Goal: Task Accomplishment & Management: Use online tool/utility

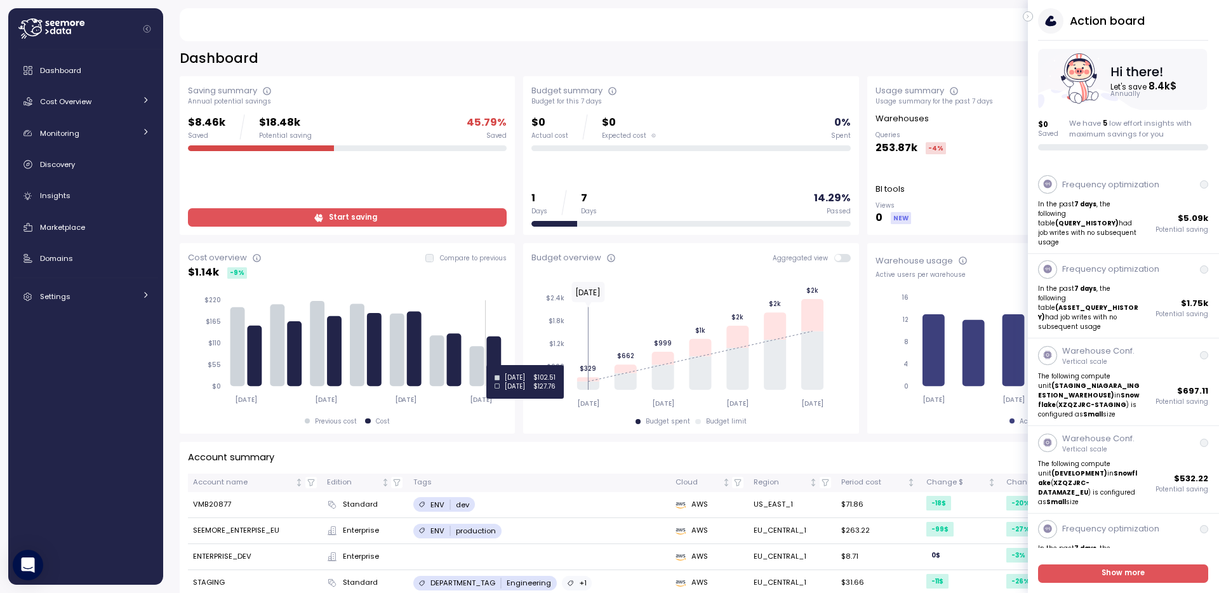
click at [494, 365] on icon at bounding box center [494, 362] width 15 height 50
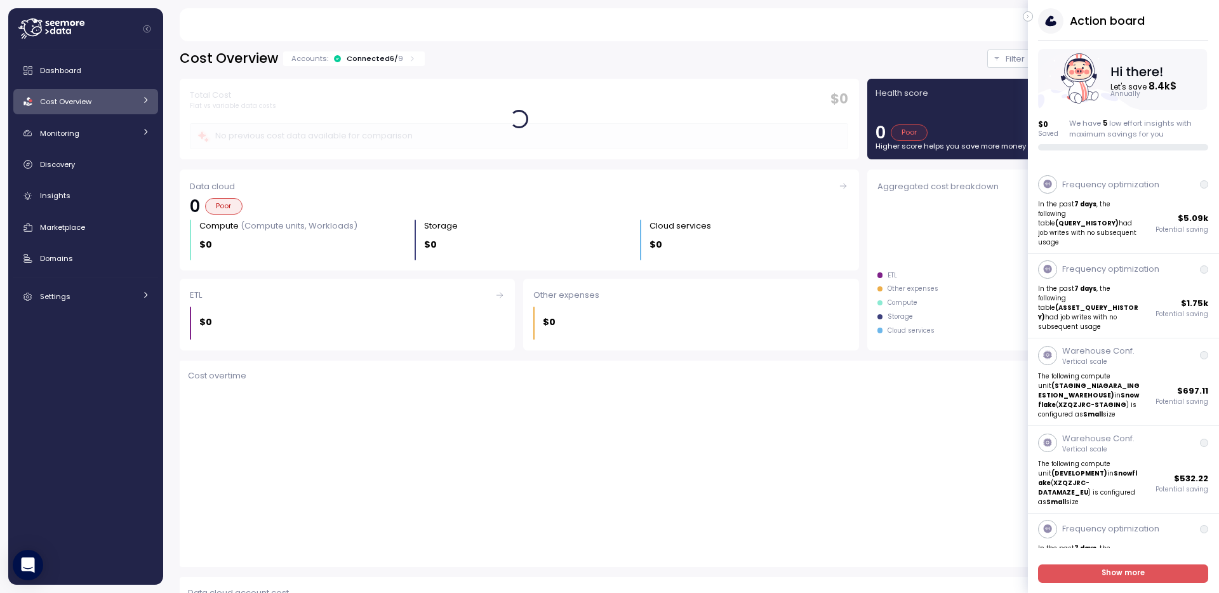
click at [1030, 16] on icon "button" at bounding box center [1029, 16] width 6 height 15
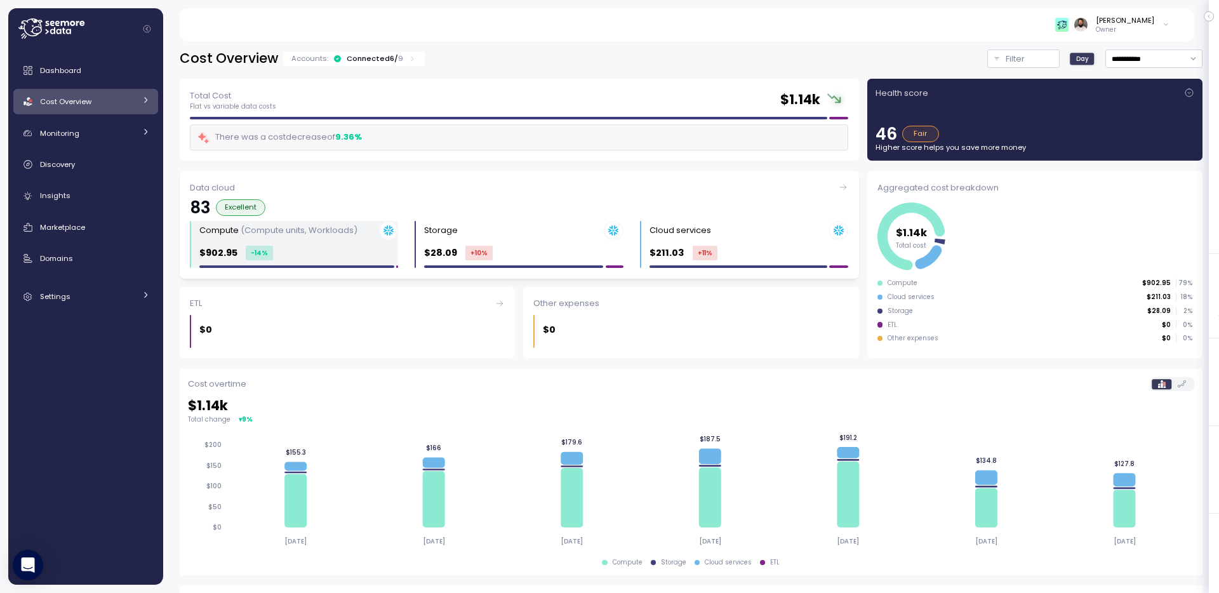
click at [341, 239] on div "Compute (Compute units, Workloads)" at bounding box center [298, 231] width 199 height 20
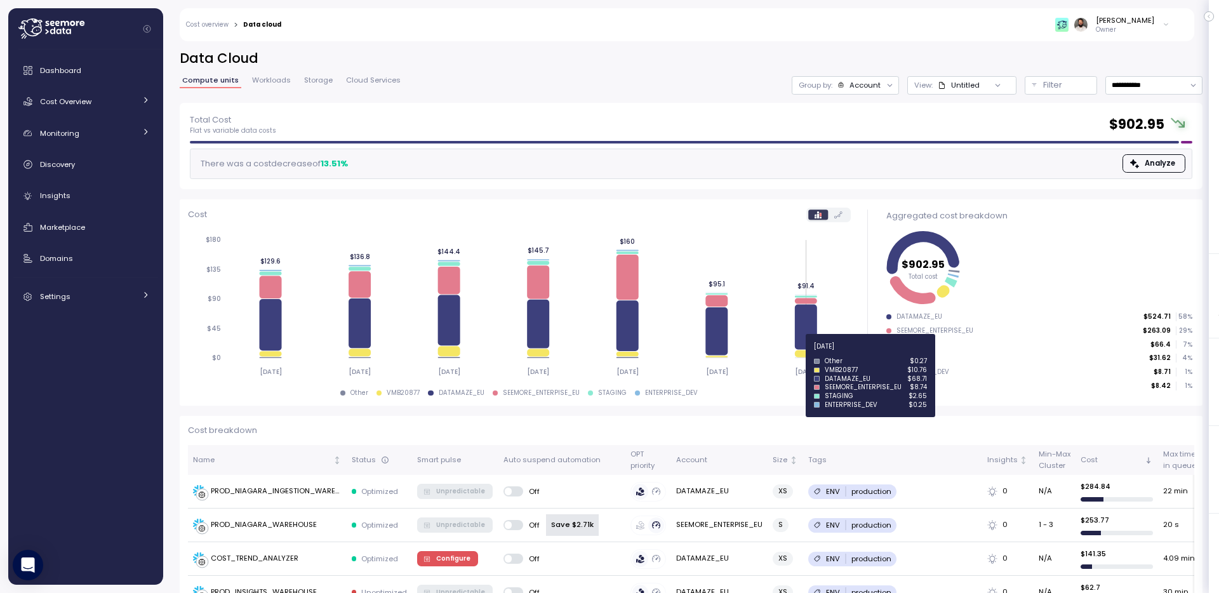
click at [808, 354] on icon at bounding box center [806, 353] width 22 height 7
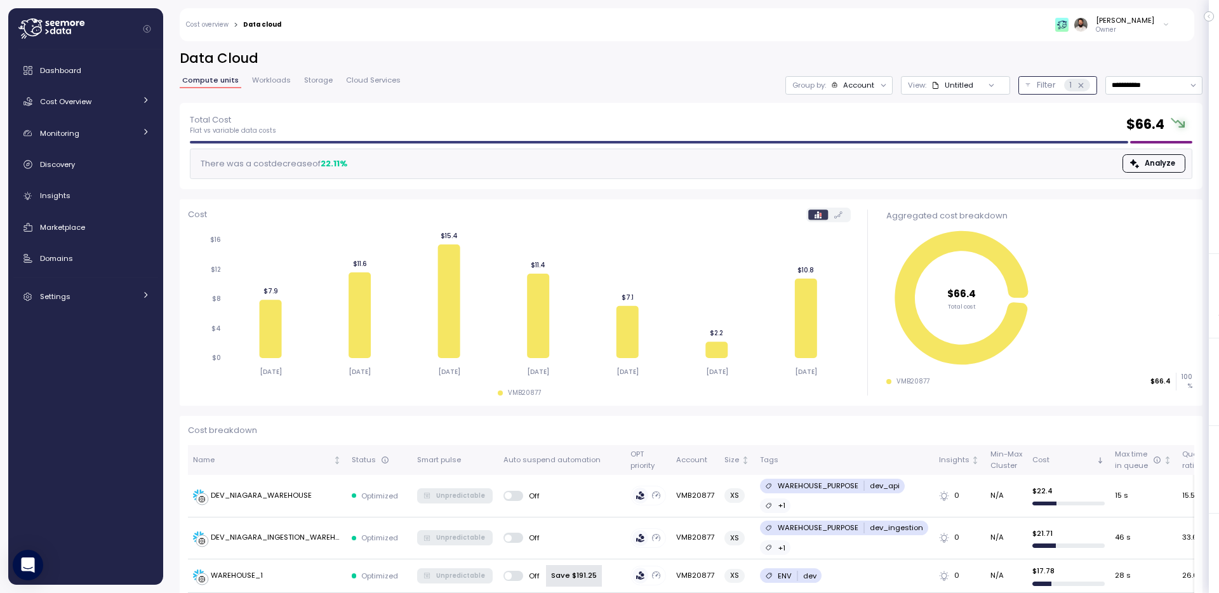
click at [1081, 81] on icon at bounding box center [1081, 85] width 8 height 8
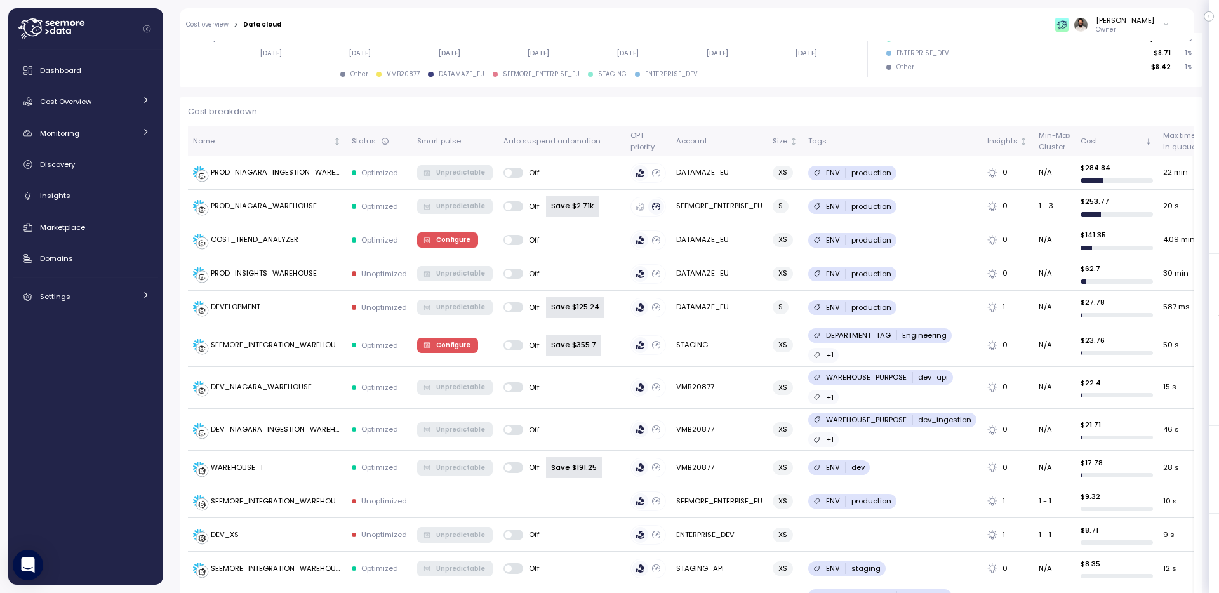
scroll to position [306, 0]
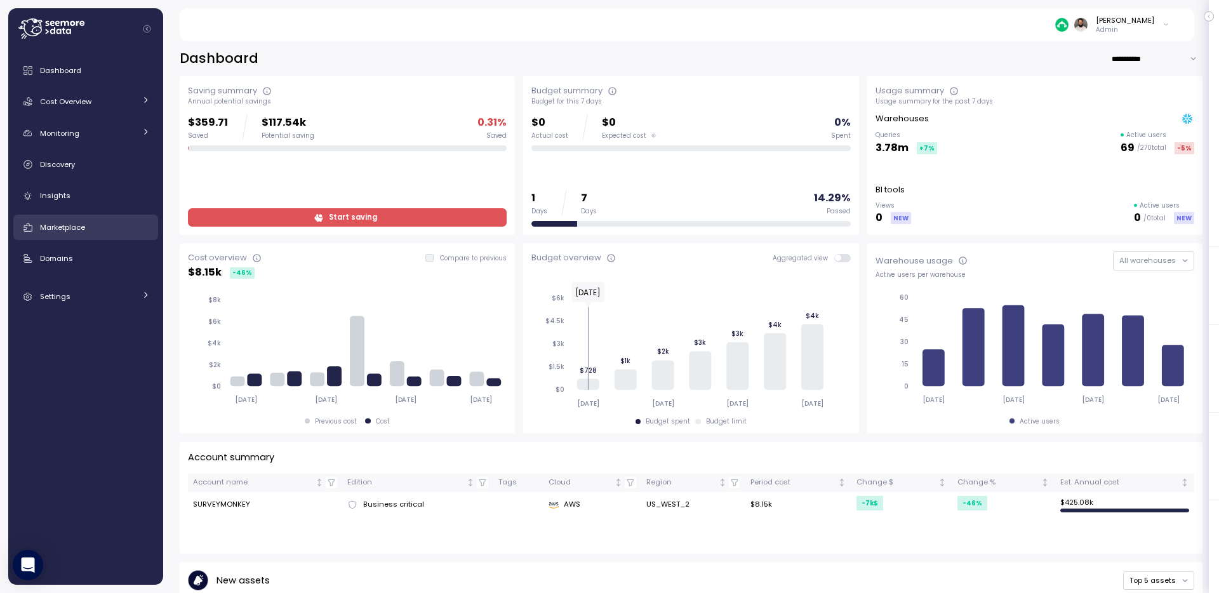
click at [140, 227] on div "Marketplace" at bounding box center [95, 227] width 110 height 13
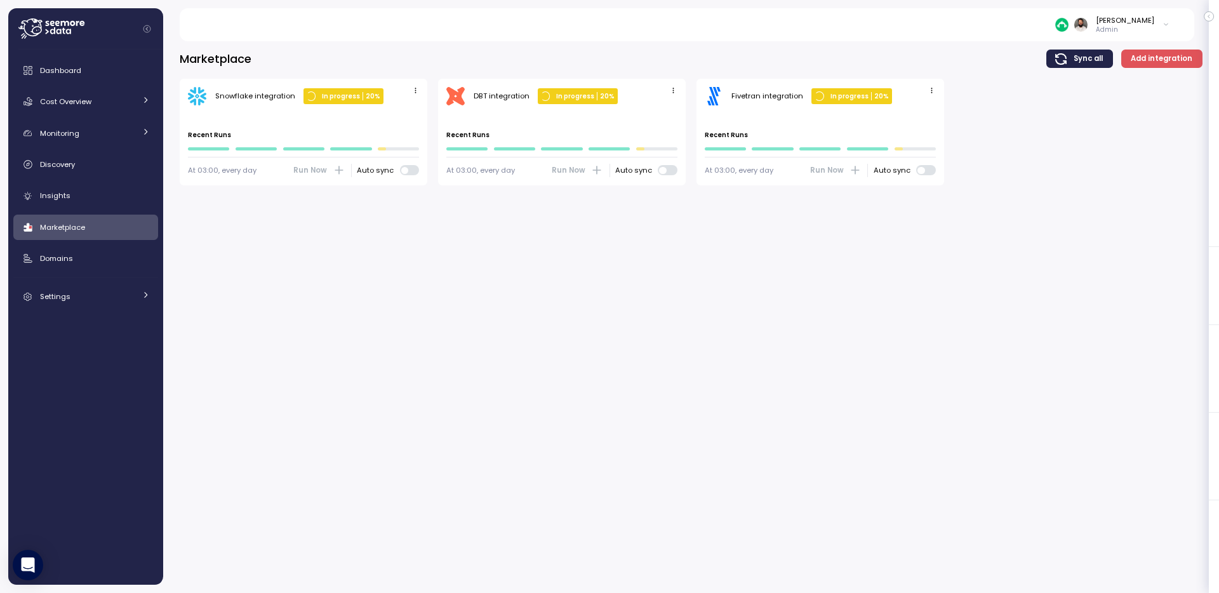
click at [929, 91] on icon "button" at bounding box center [932, 90] width 8 height 8
click at [916, 107] on button "Edit" at bounding box center [913, 115] width 48 height 18
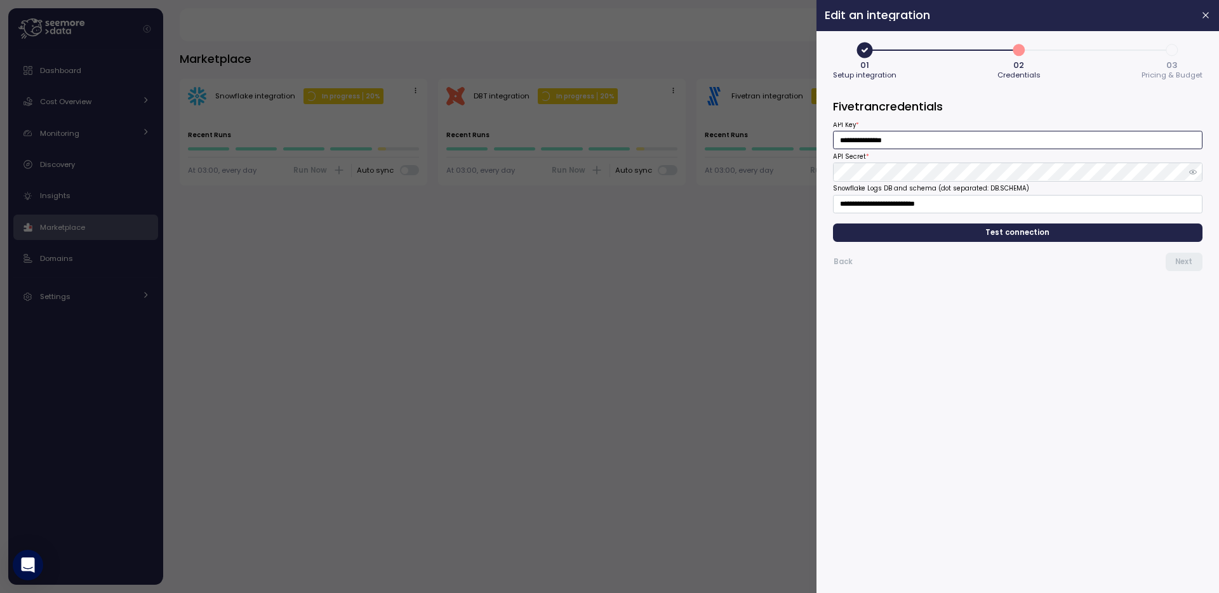
click at [917, 146] on input "**********" at bounding box center [1018, 140] width 370 height 18
click at [1200, 171] on div at bounding box center [1194, 172] width 18 height 18
click at [1191, 171] on icon "button" at bounding box center [1194, 172] width 8 height 4
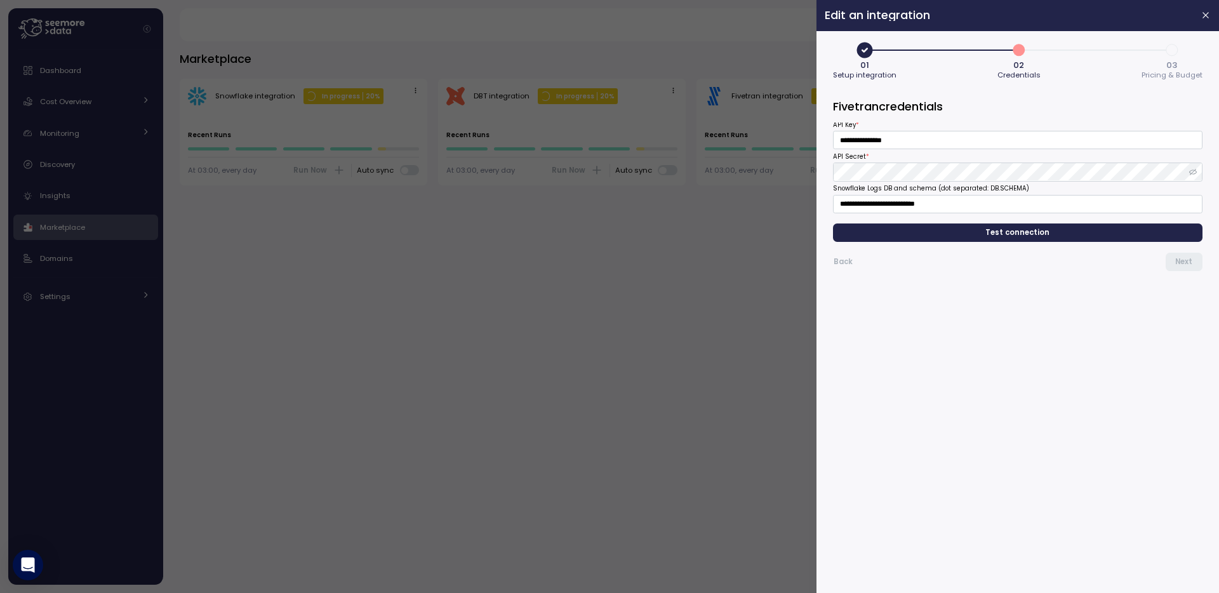
click at [1115, 181] on div at bounding box center [1018, 172] width 370 height 18
click at [946, 205] on input "**********" at bounding box center [1018, 204] width 370 height 18
click at [1176, 53] on span "3" at bounding box center [1173, 50] width 22 height 22
